Goal: Information Seeking & Learning: Learn about a topic

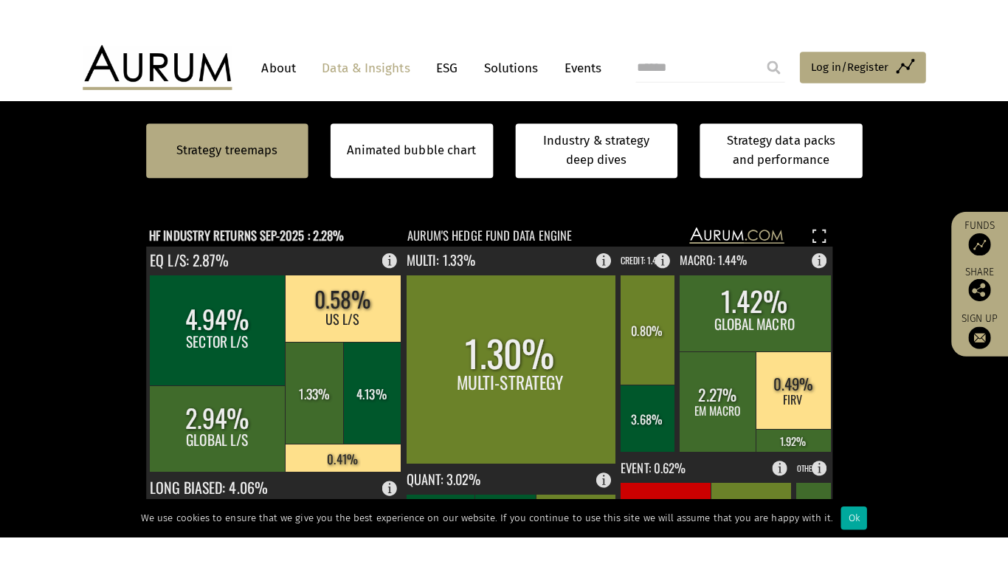
scroll to position [295, 0]
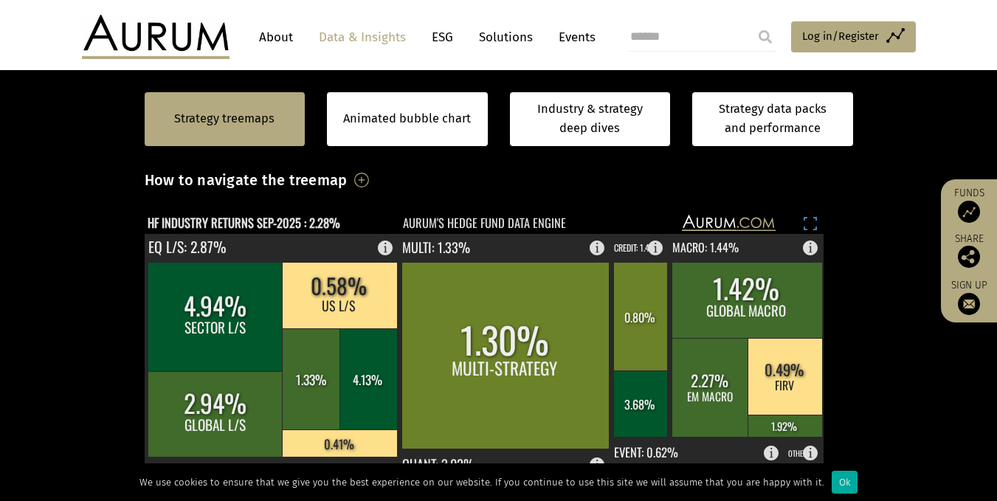
click at [810, 221] on rect at bounding box center [810, 224] width 18 height 18
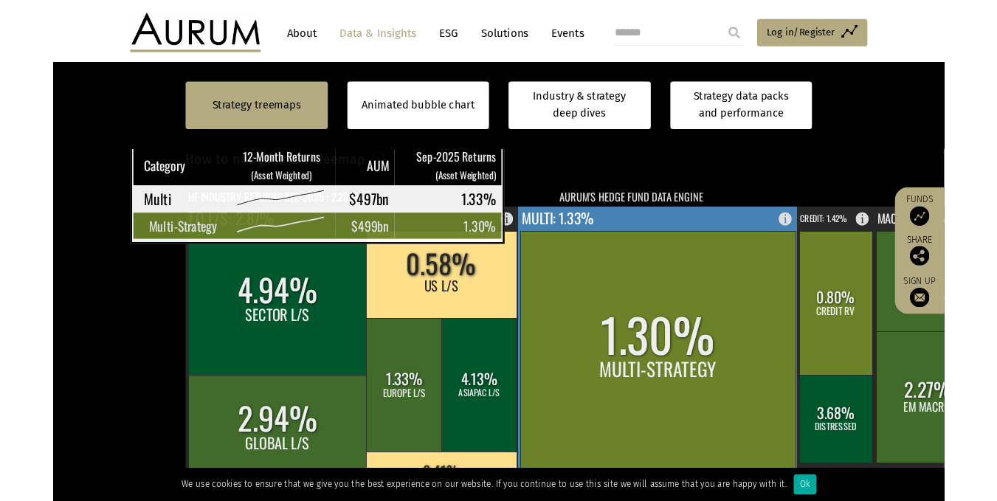
scroll to position [295, 0]
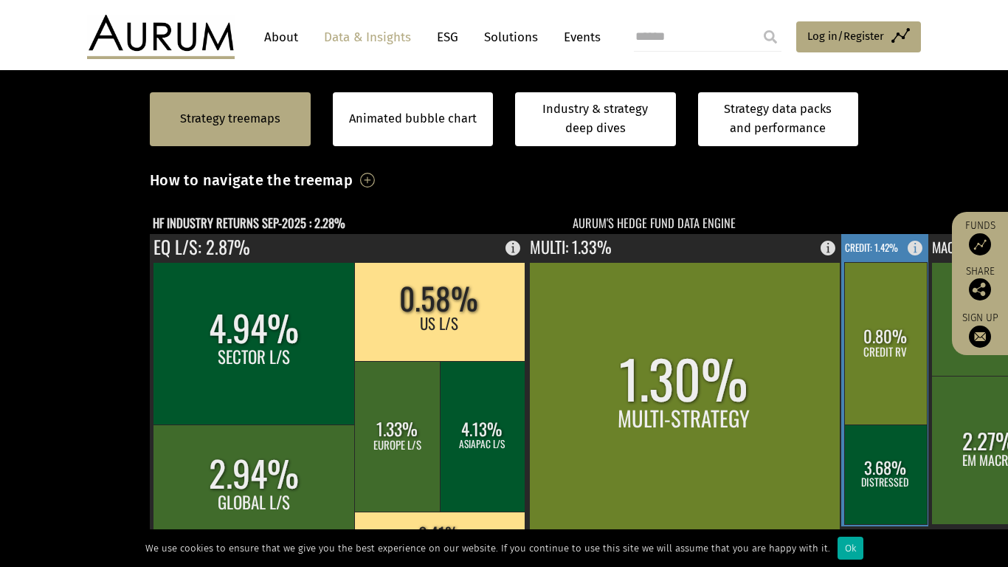
click at [910, 234] on rect at bounding box center [919, 244] width 18 height 21
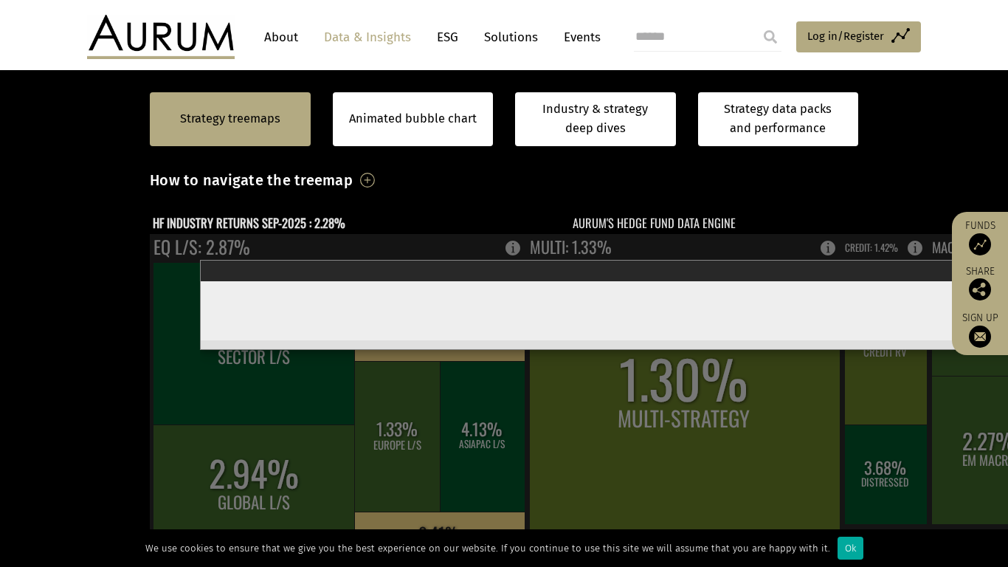
click at [762, 234] on rect at bounding box center [654, 492] width 1008 height 516
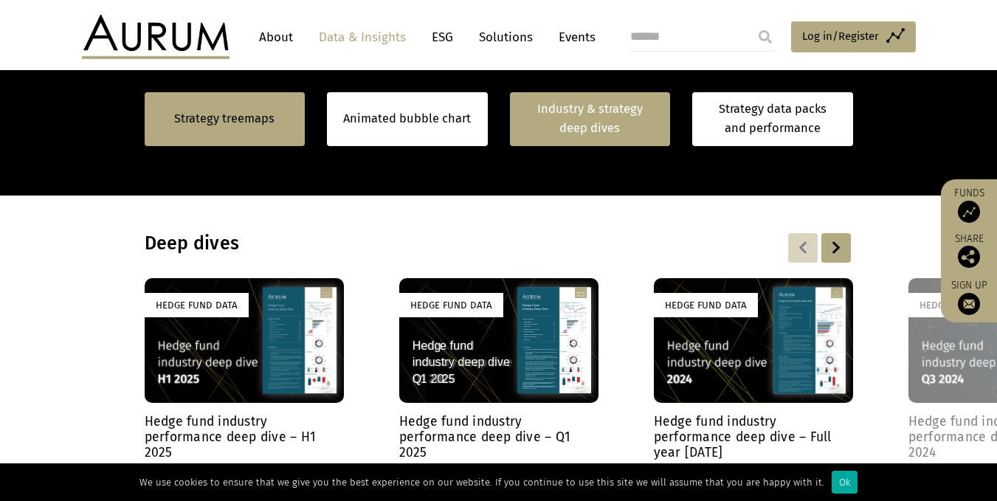
scroll to position [1107, 0]
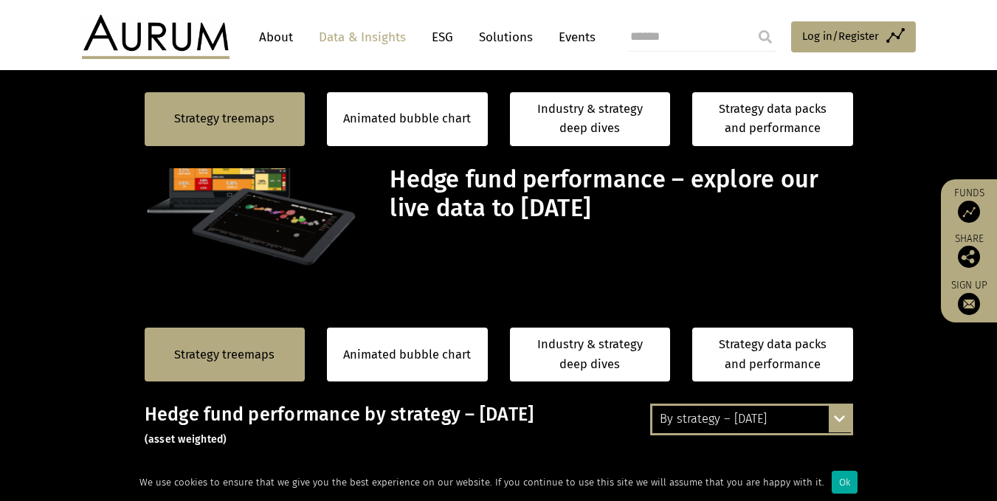
scroll to position [1107, 0]
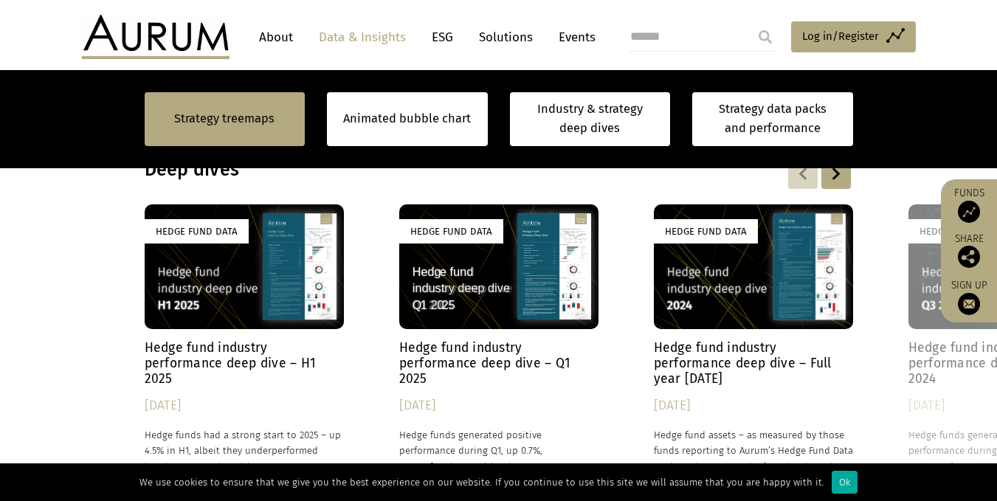
click at [472, 349] on h4 "Hedge fund industry performance deep dive – Q1 2025" at bounding box center [498, 363] width 199 height 46
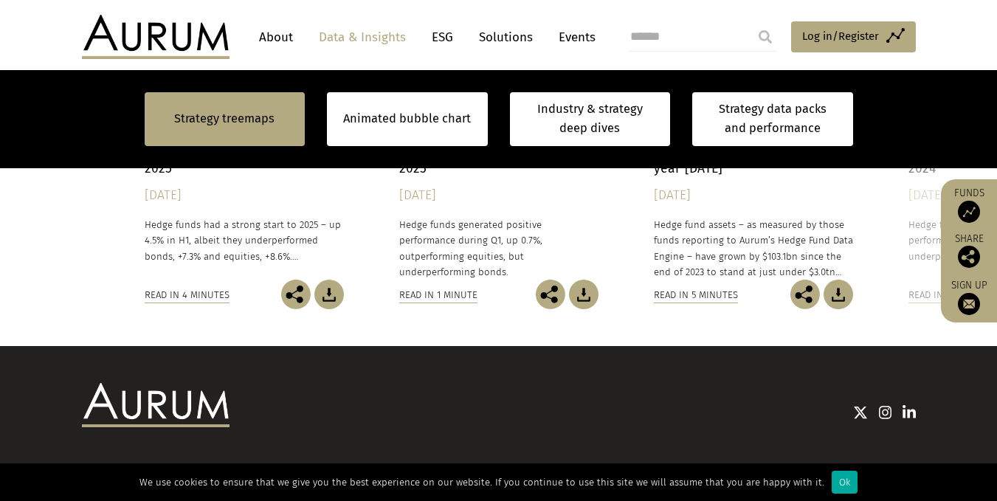
scroll to position [1328, 0]
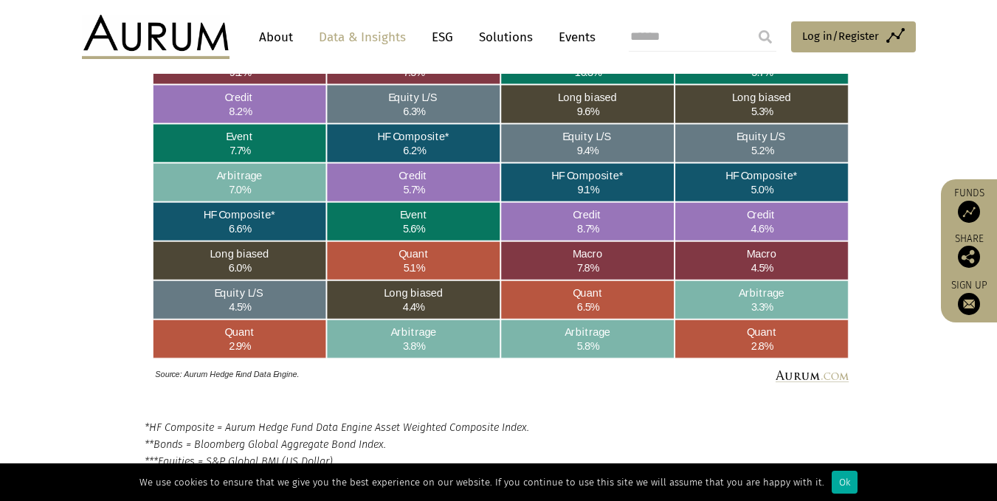
scroll to position [2361, 0]
